Goal: Browse casually: Explore the website without a specific task or goal

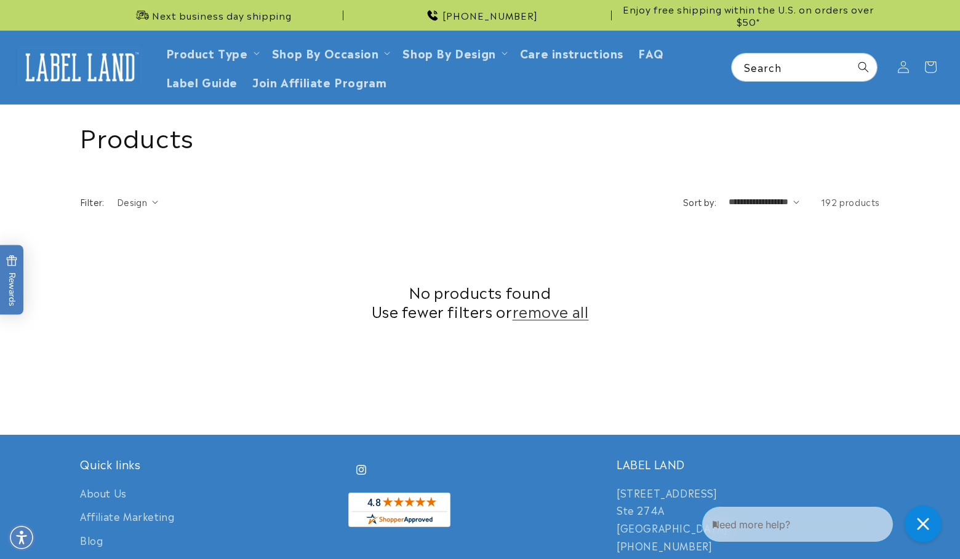
scroll to position [363, 0]
